Goal: Information Seeking & Learning: Learn about a topic

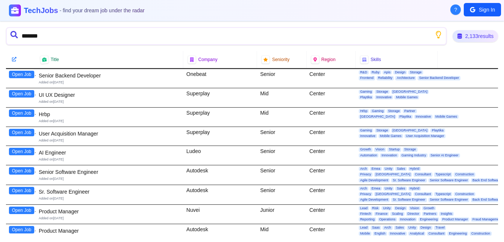
type input "********"
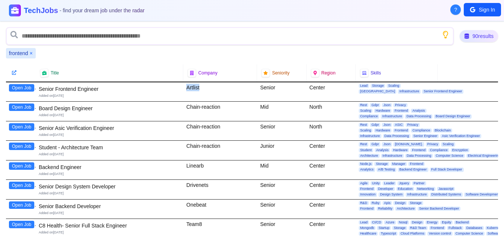
drag, startPoint x: 185, startPoint y: 87, endPoint x: 212, endPoint y: 88, distance: 27.2
click at [212, 88] on div "Artlist" at bounding box center [220, 91] width 74 height 19
copy div "Artlist"
click at [200, 92] on div "Artlist" at bounding box center [220, 91] width 74 height 19
drag, startPoint x: 187, startPoint y: 89, endPoint x: 207, endPoint y: 89, distance: 20.1
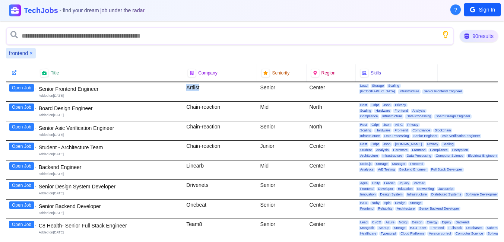
click at [207, 89] on div "Artlist" at bounding box center [220, 91] width 74 height 19
copy div "Artlist"
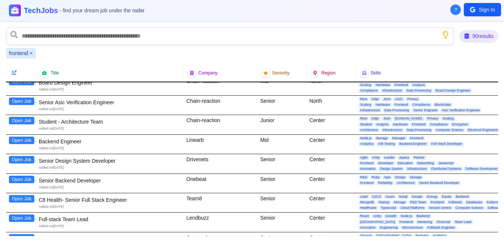
scroll to position [39, 0]
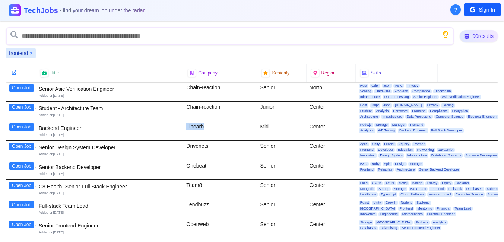
drag, startPoint x: 185, startPoint y: 126, endPoint x: 211, endPoint y: 127, distance: 25.7
click at [211, 127] on div "Linearb" at bounding box center [220, 130] width 74 height 19
copy div "Linearb"
drag, startPoint x: 186, startPoint y: 145, endPoint x: 216, endPoint y: 145, distance: 29.8
click at [216, 145] on div "Drivenets" at bounding box center [220, 150] width 74 height 19
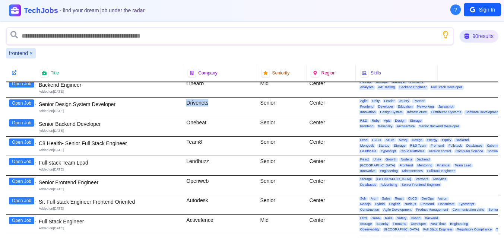
scroll to position [90, 0]
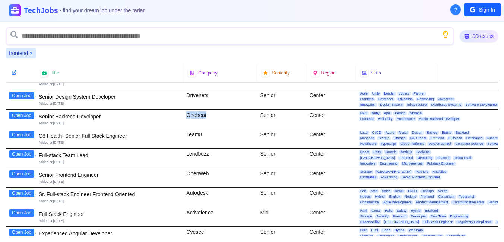
drag, startPoint x: 186, startPoint y: 115, endPoint x: 210, endPoint y: 115, distance: 23.5
click at [210, 115] on div "Onebeat" at bounding box center [220, 119] width 74 height 19
copy div "Onebeat"
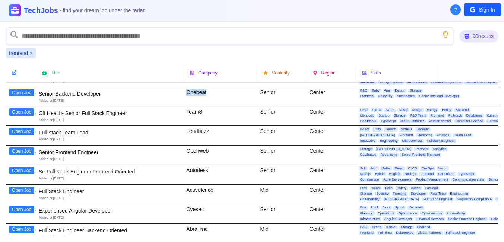
scroll to position [116, 0]
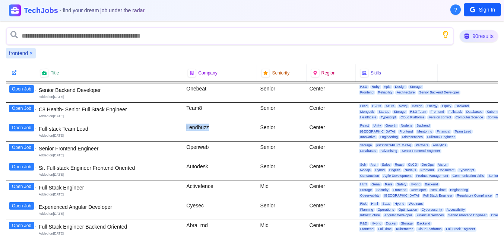
drag, startPoint x: 186, startPoint y: 126, endPoint x: 213, endPoint y: 127, distance: 27.6
click at [213, 127] on div "Lendbuzz" at bounding box center [220, 131] width 74 height 19
copy div "Lendbuzz"
drag, startPoint x: 188, startPoint y: 147, endPoint x: 223, endPoint y: 145, distance: 35.0
click at [223, 145] on div "Openweb" at bounding box center [220, 151] width 74 height 19
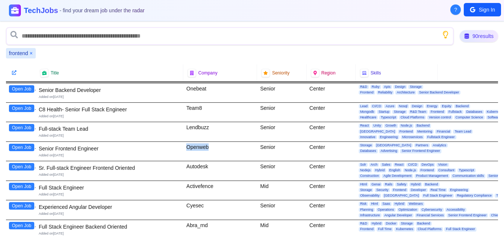
copy div "Openweb"
drag, startPoint x: 187, startPoint y: 165, endPoint x: 224, endPoint y: 165, distance: 37.6
click at [224, 165] on div "Autodesk" at bounding box center [220, 170] width 74 height 19
copy div "Autodesk"
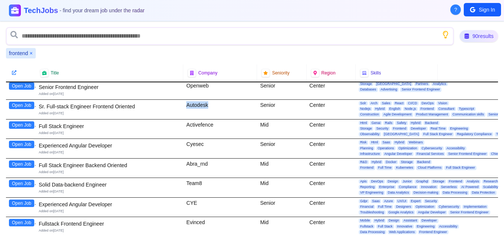
scroll to position [178, 0]
drag, startPoint x: 186, startPoint y: 125, endPoint x: 227, endPoint y: 125, distance: 40.6
click at [227, 125] on div "Activefence" at bounding box center [220, 128] width 74 height 19
copy div "Activefence"
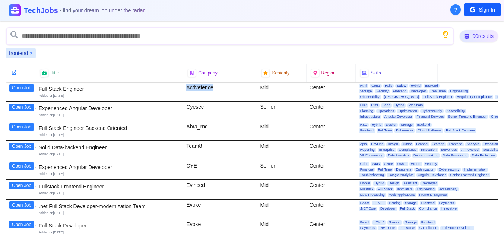
scroll to position [216, 0]
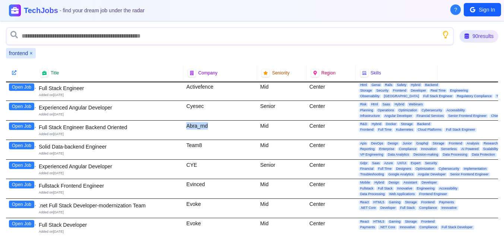
drag, startPoint x: 185, startPoint y: 125, endPoint x: 215, endPoint y: 125, distance: 29.8
click at [215, 125] on div "Abra_rnd" at bounding box center [220, 130] width 74 height 19
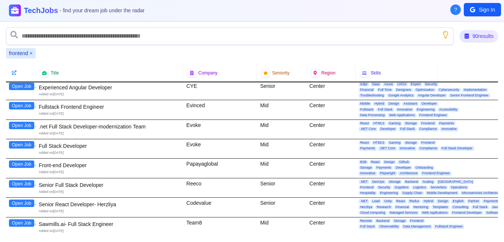
scroll to position [296, 0]
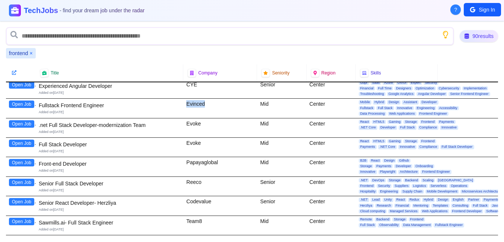
drag, startPoint x: 184, startPoint y: 104, endPoint x: 214, endPoint y: 104, distance: 29.8
click at [214, 104] on div "Evinced" at bounding box center [220, 108] width 74 height 19
copy div "Evinced"
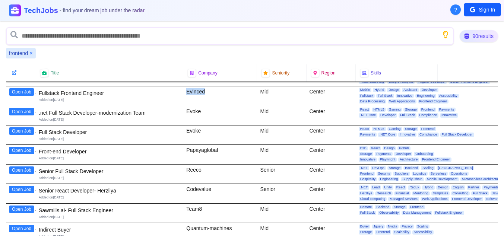
scroll to position [310, 0]
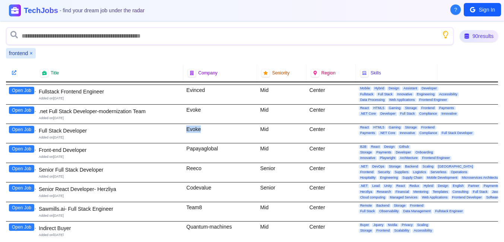
drag, startPoint x: 186, startPoint y: 130, endPoint x: 229, endPoint y: 130, distance: 43.2
click at [229, 130] on div "Evoke" at bounding box center [220, 133] width 74 height 19
copy div "Evoke"
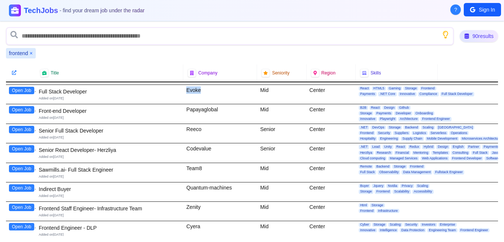
scroll to position [350, 0]
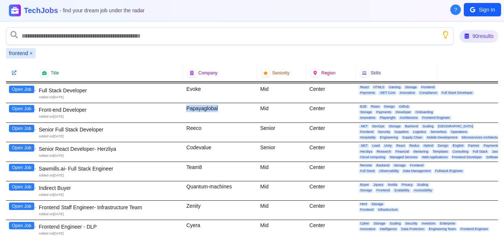
drag, startPoint x: 185, startPoint y: 109, endPoint x: 239, endPoint y: 110, distance: 54.7
click at [239, 110] on div "Papayaglobal" at bounding box center [220, 112] width 74 height 19
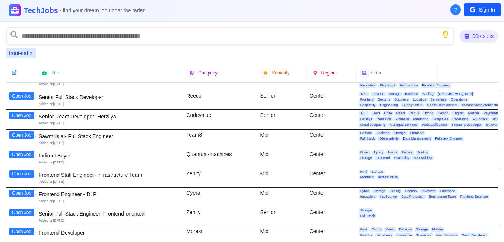
scroll to position [383, 0]
drag, startPoint x: 186, startPoint y: 95, endPoint x: 211, endPoint y: 95, distance: 25.3
click at [211, 95] on div "Reeco" at bounding box center [220, 99] width 74 height 19
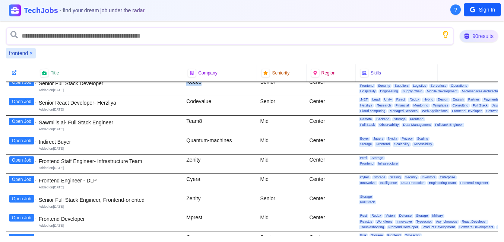
scroll to position [397, 0]
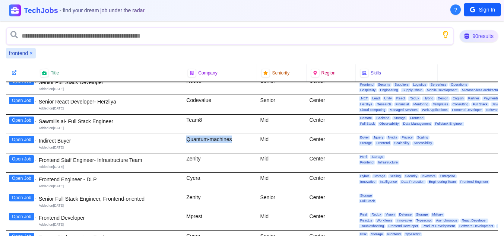
drag, startPoint x: 185, startPoint y: 139, endPoint x: 255, endPoint y: 143, distance: 69.4
click at [255, 143] on div "Quantum-machines" at bounding box center [220, 143] width 74 height 19
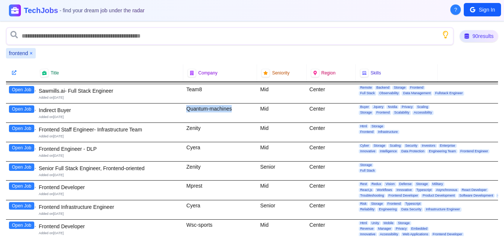
scroll to position [429, 0]
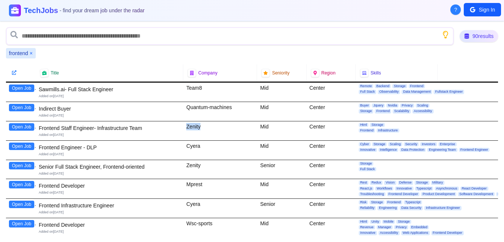
drag, startPoint x: 186, startPoint y: 127, endPoint x: 222, endPoint y: 127, distance: 35.7
click at [222, 127] on div "Zenity" at bounding box center [220, 130] width 74 height 19
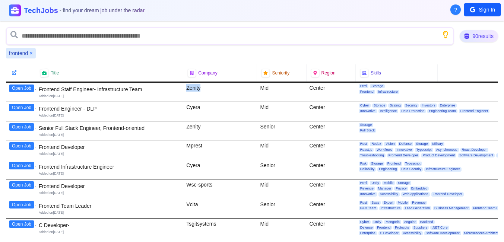
scroll to position [468, 0]
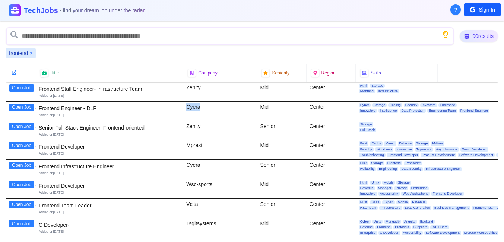
drag, startPoint x: 186, startPoint y: 108, endPoint x: 206, endPoint y: 108, distance: 19.7
click at [206, 108] on div "Cyera" at bounding box center [220, 111] width 74 height 19
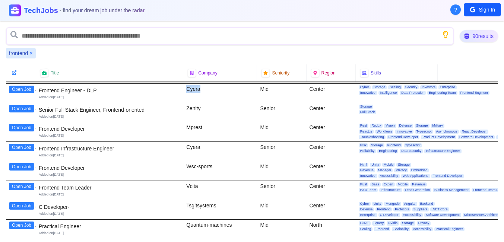
scroll to position [487, 0]
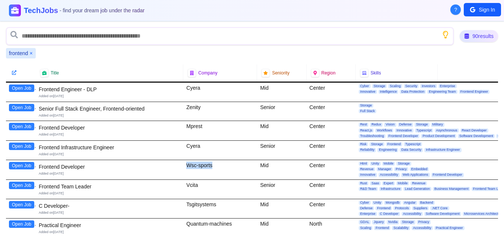
drag, startPoint x: 186, startPoint y: 162, endPoint x: 219, endPoint y: 164, distance: 33.2
click at [219, 164] on div "Wsc-sports" at bounding box center [220, 169] width 74 height 19
drag, startPoint x: 187, startPoint y: 146, endPoint x: 206, endPoint y: 146, distance: 19.4
click at [206, 146] on div "Cyera" at bounding box center [220, 150] width 74 height 19
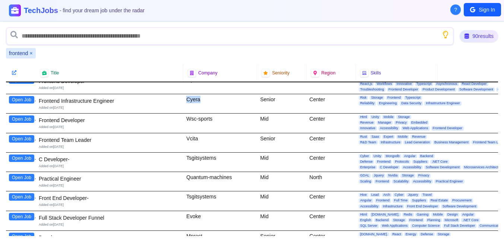
scroll to position [542, 0]
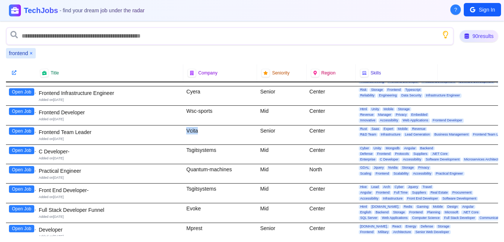
drag, startPoint x: 186, startPoint y: 130, endPoint x: 203, endPoint y: 130, distance: 17.5
click at [203, 130] on div "Vcita" at bounding box center [220, 134] width 74 height 19
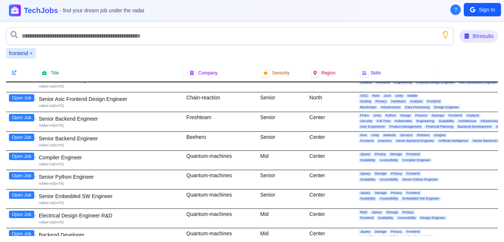
scroll to position [751, 0]
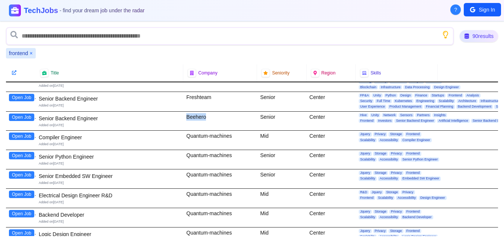
drag, startPoint x: 187, startPoint y: 118, endPoint x: 212, endPoint y: 118, distance: 25.3
click at [212, 118] on div "Beehero" at bounding box center [220, 121] width 74 height 19
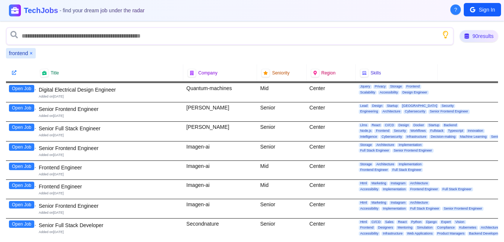
scroll to position [938, 0]
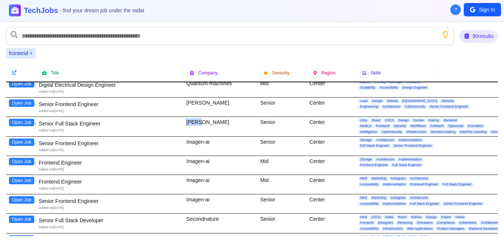
drag, startPoint x: 187, startPoint y: 122, endPoint x: 206, endPoint y: 122, distance: 18.2
click at [206, 122] on div "[PERSON_NAME]" at bounding box center [220, 126] width 74 height 19
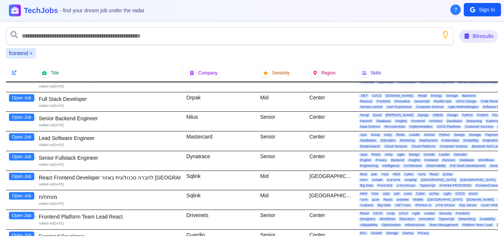
scroll to position [1198, 0]
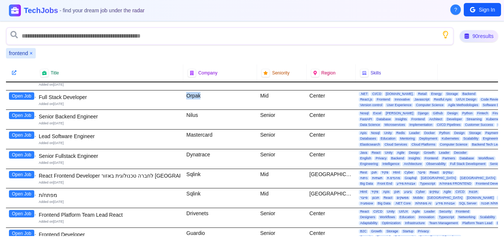
drag, startPoint x: 187, startPoint y: 97, endPoint x: 208, endPoint y: 97, distance: 20.5
click at [208, 97] on div "Orpak" at bounding box center [220, 99] width 74 height 19
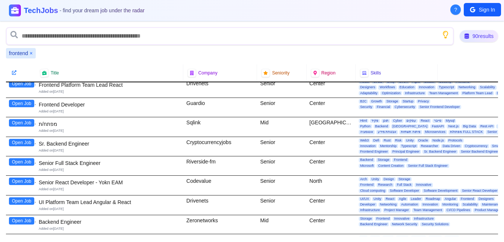
scroll to position [1339, 0]
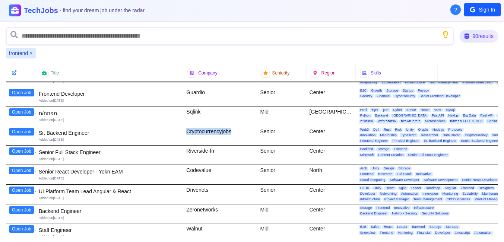
drag, startPoint x: 186, startPoint y: 131, endPoint x: 235, endPoint y: 130, distance: 49.2
click at [235, 130] on div "Cryptocurrencyjobs" at bounding box center [220, 135] width 74 height 19
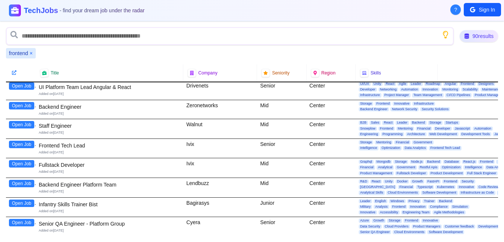
scroll to position [1447, 0]
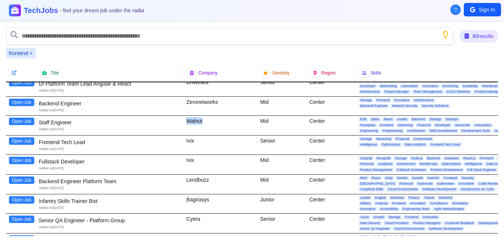
drag, startPoint x: 187, startPoint y: 120, endPoint x: 225, endPoint y: 124, distance: 37.8
click at [225, 124] on div "Walnut" at bounding box center [220, 125] width 74 height 19
drag, startPoint x: 185, startPoint y: 140, endPoint x: 206, endPoint y: 141, distance: 20.9
click at [206, 141] on div "Ivix" at bounding box center [220, 145] width 74 height 19
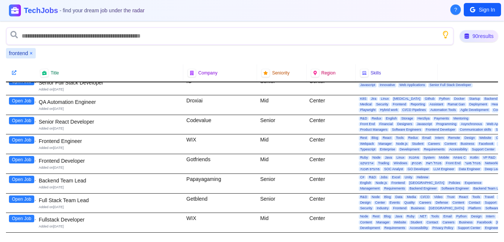
scroll to position [1613, 0]
